Goal: Information Seeking & Learning: Learn about a topic

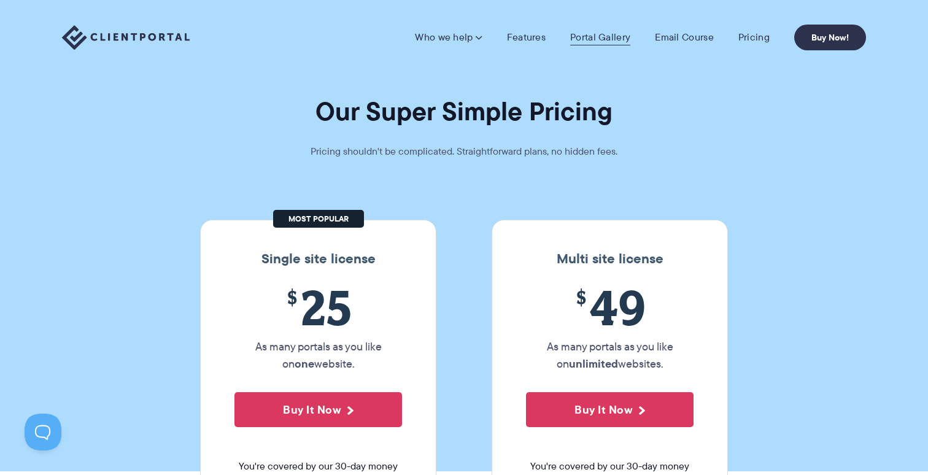
click at [615, 41] on link "Portal Gallery" at bounding box center [600, 37] width 60 height 12
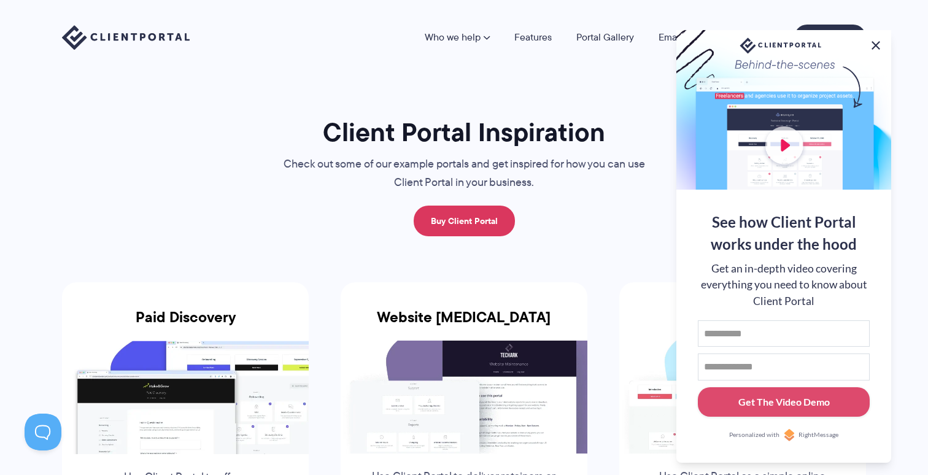
click at [869, 43] on button at bounding box center [875, 45] width 15 height 15
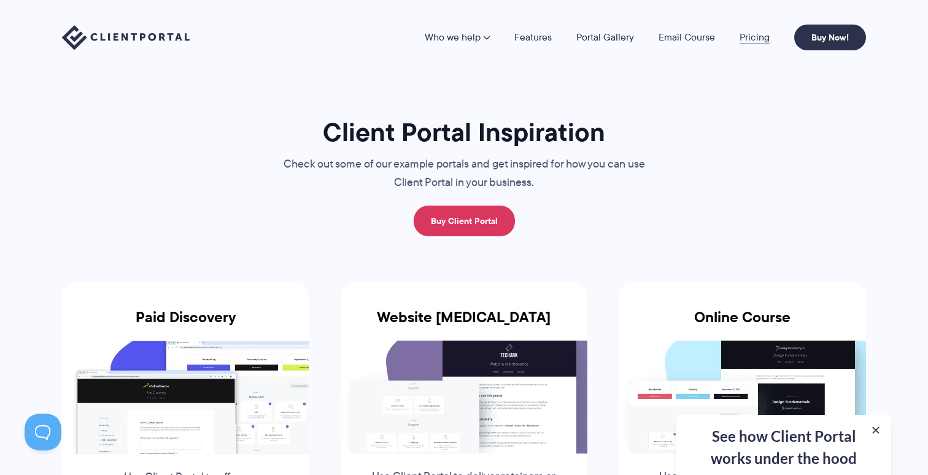
click at [747, 40] on link "Pricing" at bounding box center [754, 38] width 30 height 10
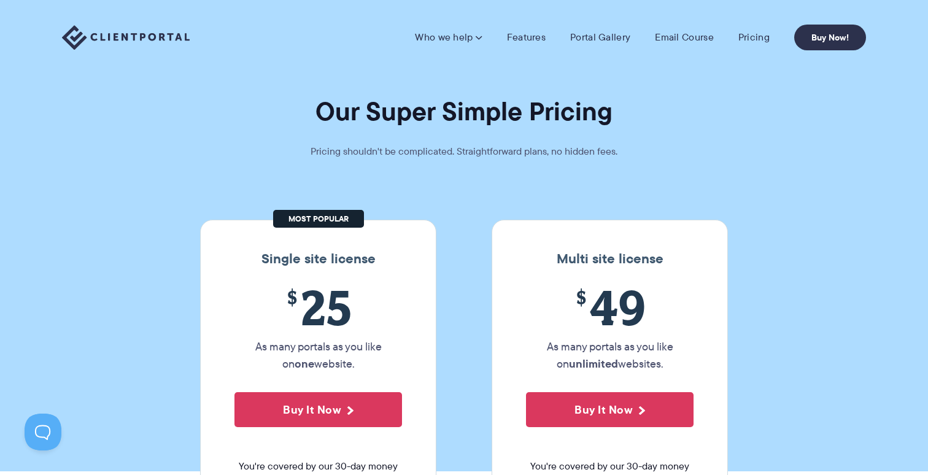
click at [158, 35] on img at bounding box center [126, 37] width 128 height 25
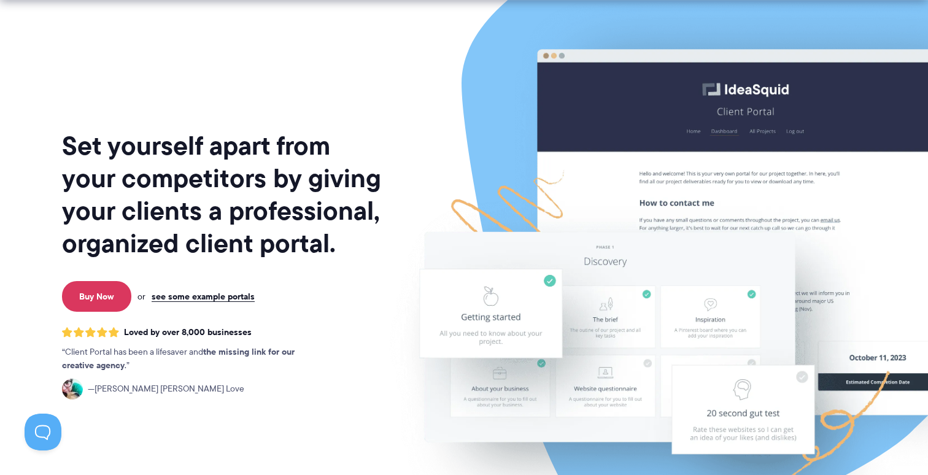
scroll to position [40, 0]
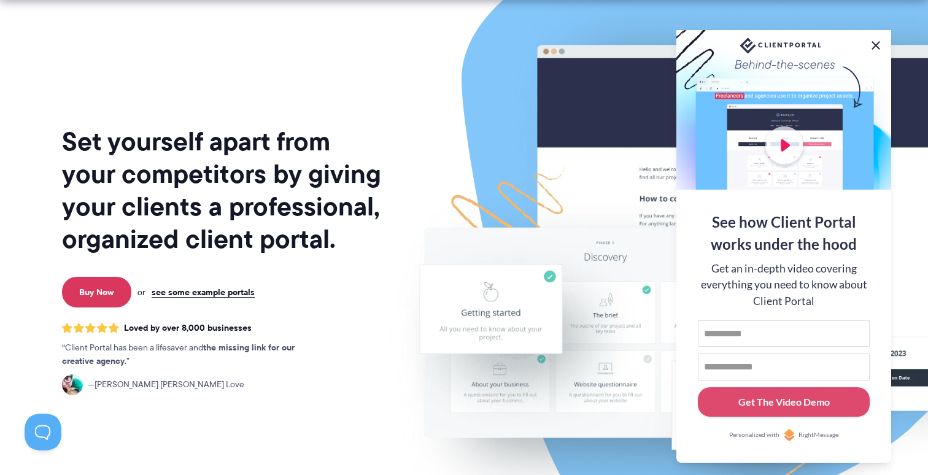
click at [876, 45] on button at bounding box center [875, 45] width 15 height 15
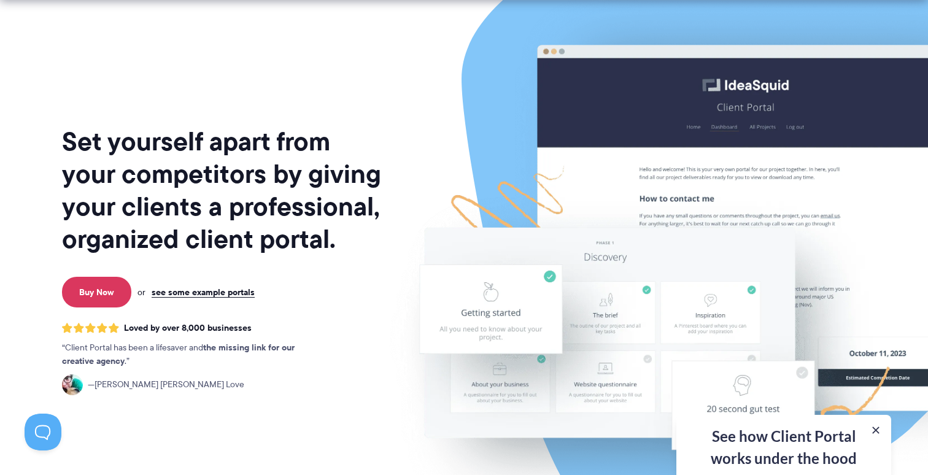
scroll to position [0, 0]
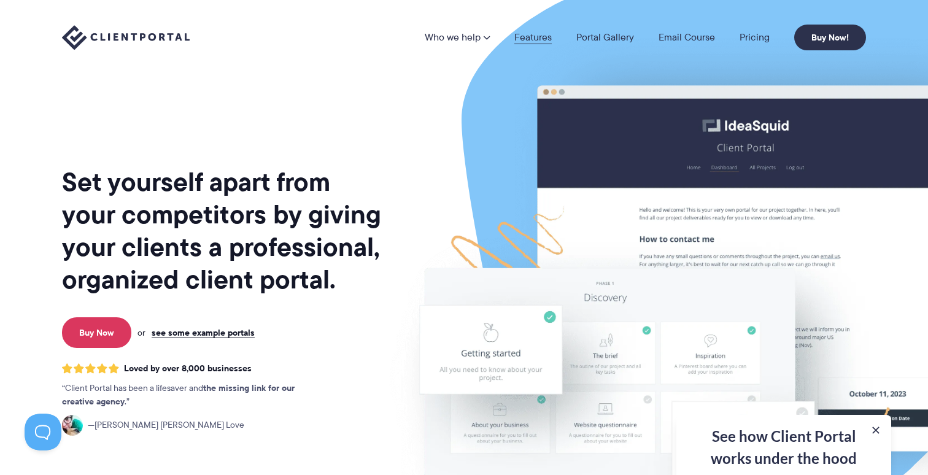
click at [534, 36] on link "Features" at bounding box center [532, 38] width 37 height 10
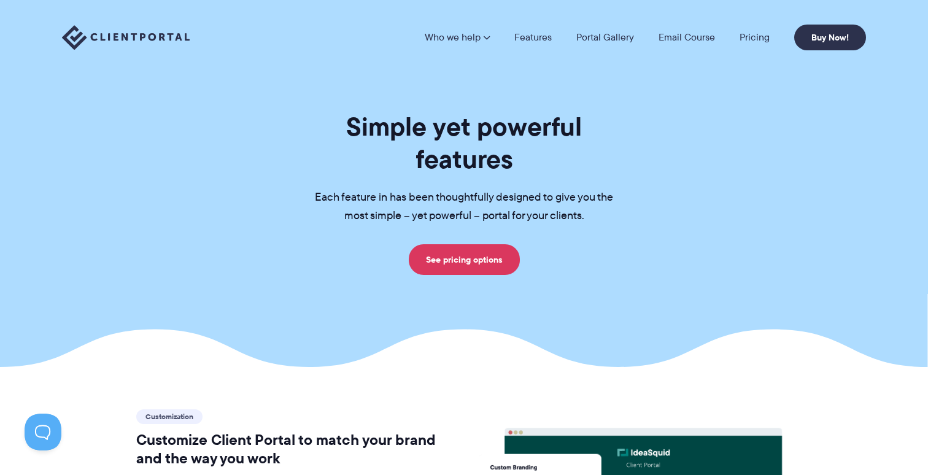
click at [131, 29] on img at bounding box center [126, 37] width 128 height 25
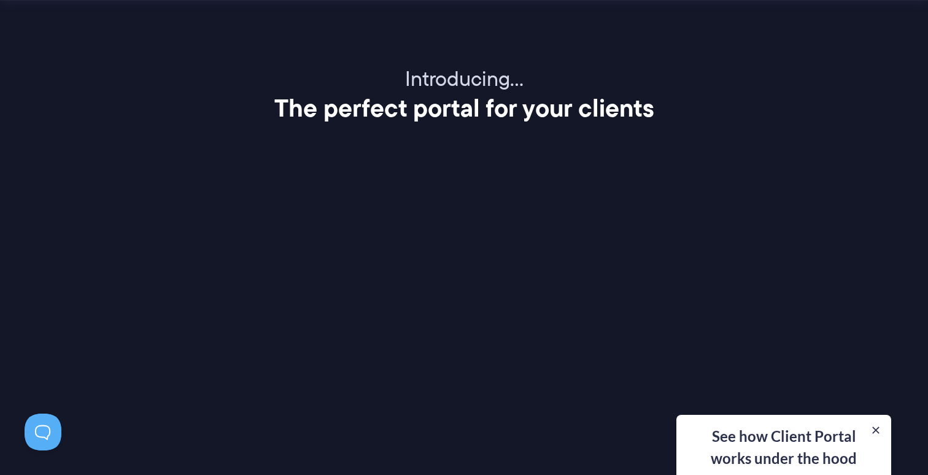
scroll to position [1521, 0]
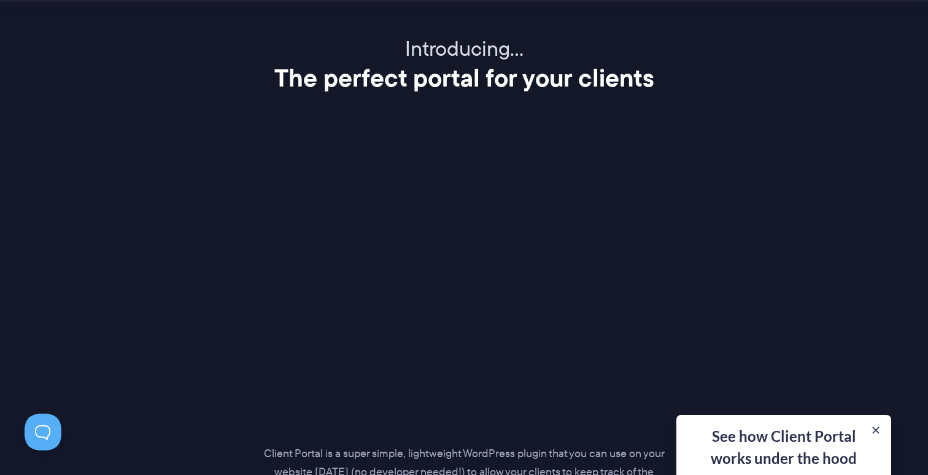
click at [831, 202] on div "Introducing… The perfect portal for your clients Client Portal is a super simpl…" at bounding box center [464, 308] width 834 height 545
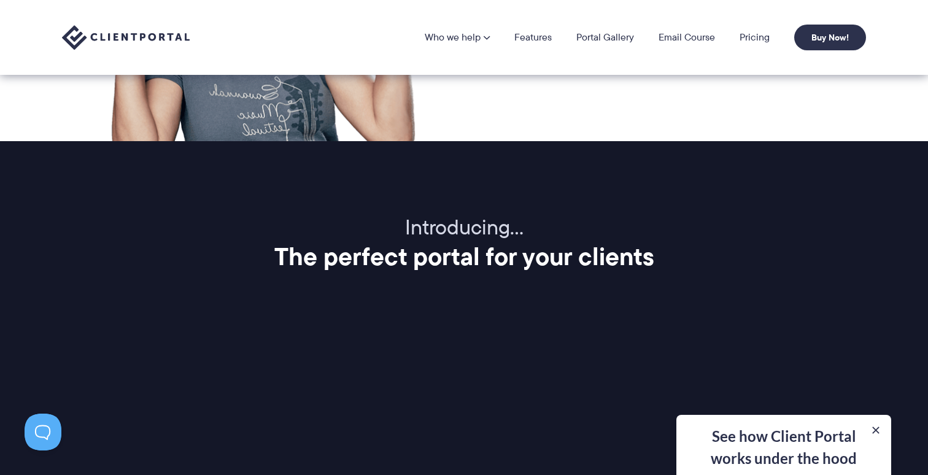
scroll to position [1331, 0]
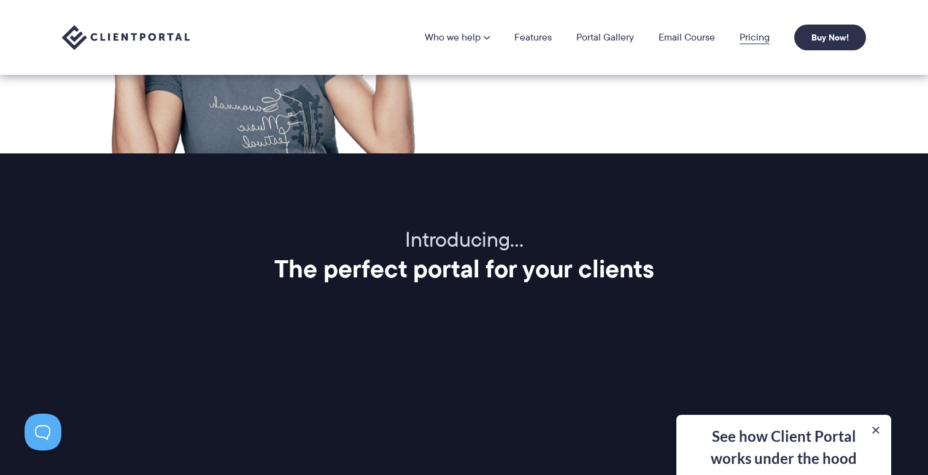
click at [745, 39] on link "Pricing" at bounding box center [754, 38] width 30 height 10
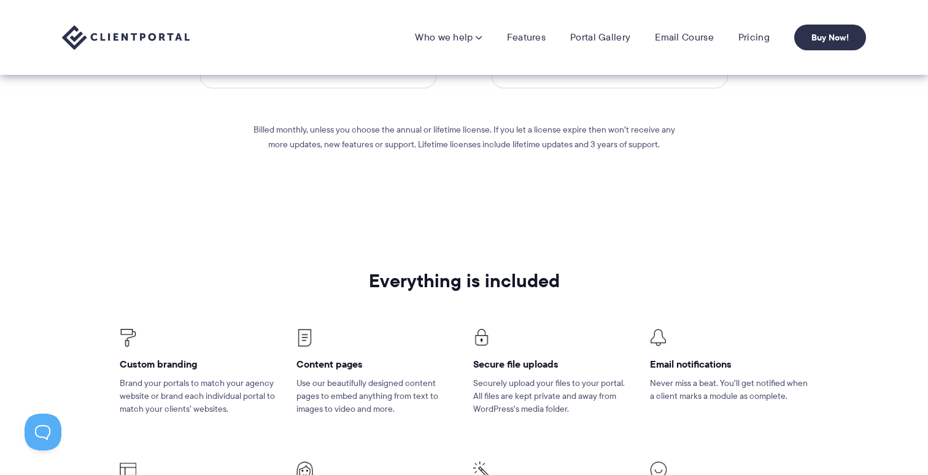
scroll to position [565, 0]
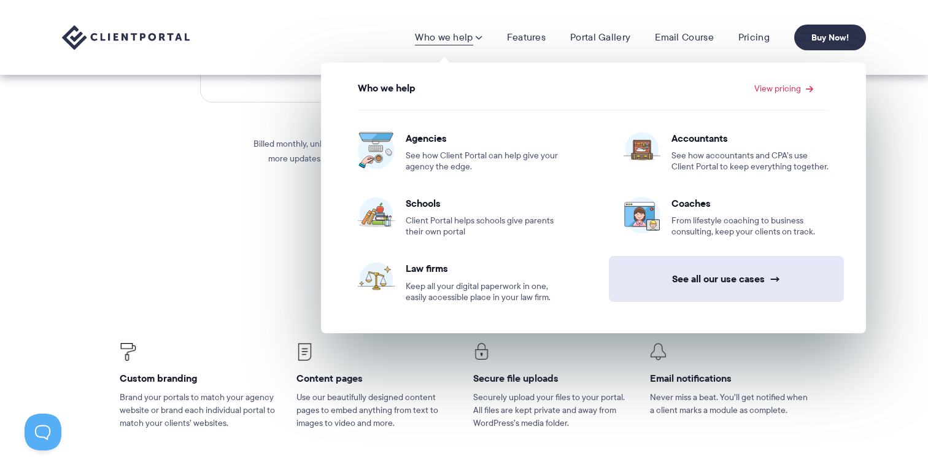
click at [751, 283] on link "See all our use cases →" at bounding box center [726, 279] width 235 height 46
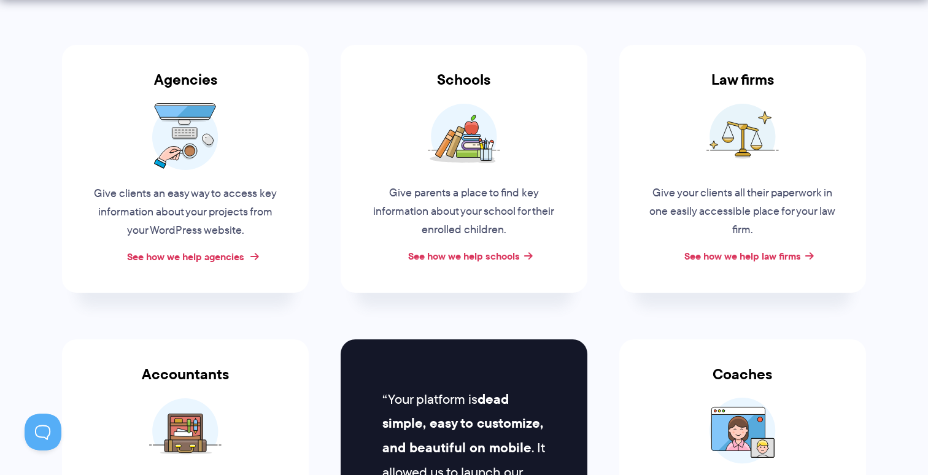
scroll to position [246, 0]
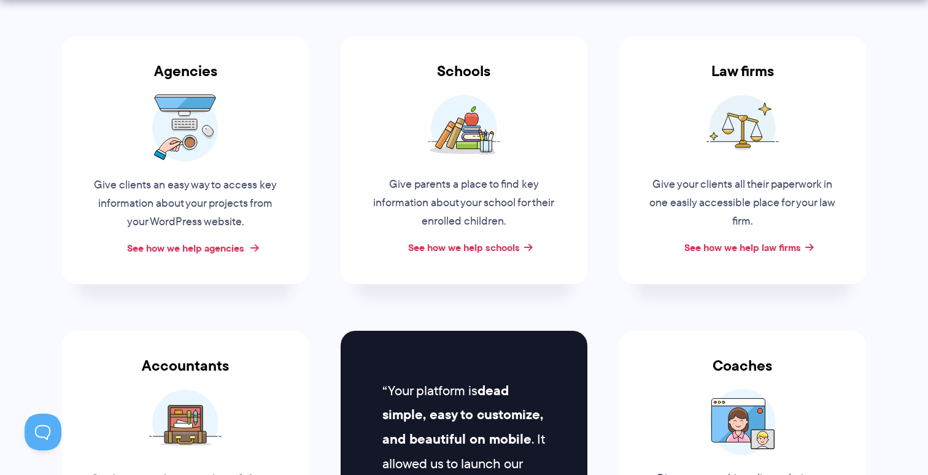
click at [190, 253] on link "See how we help agencies" at bounding box center [185, 247] width 117 height 15
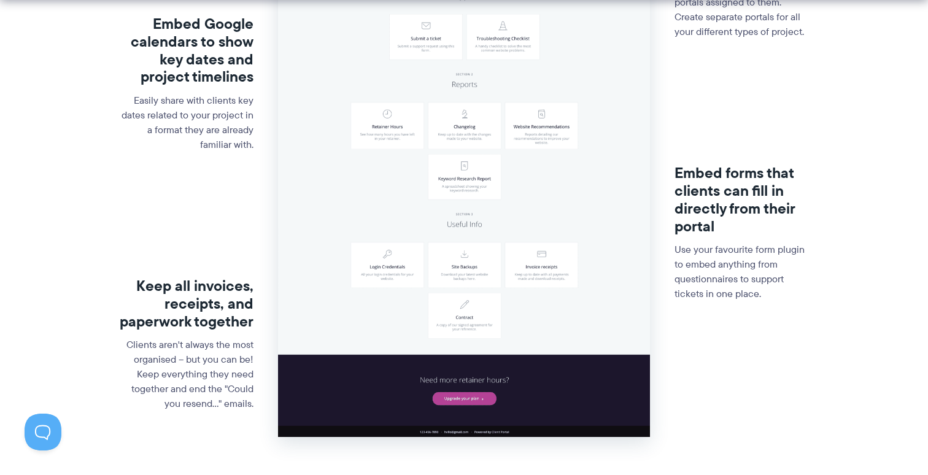
scroll to position [478, 0]
